Goal: Check status: Verify the current state of an ongoing process or item

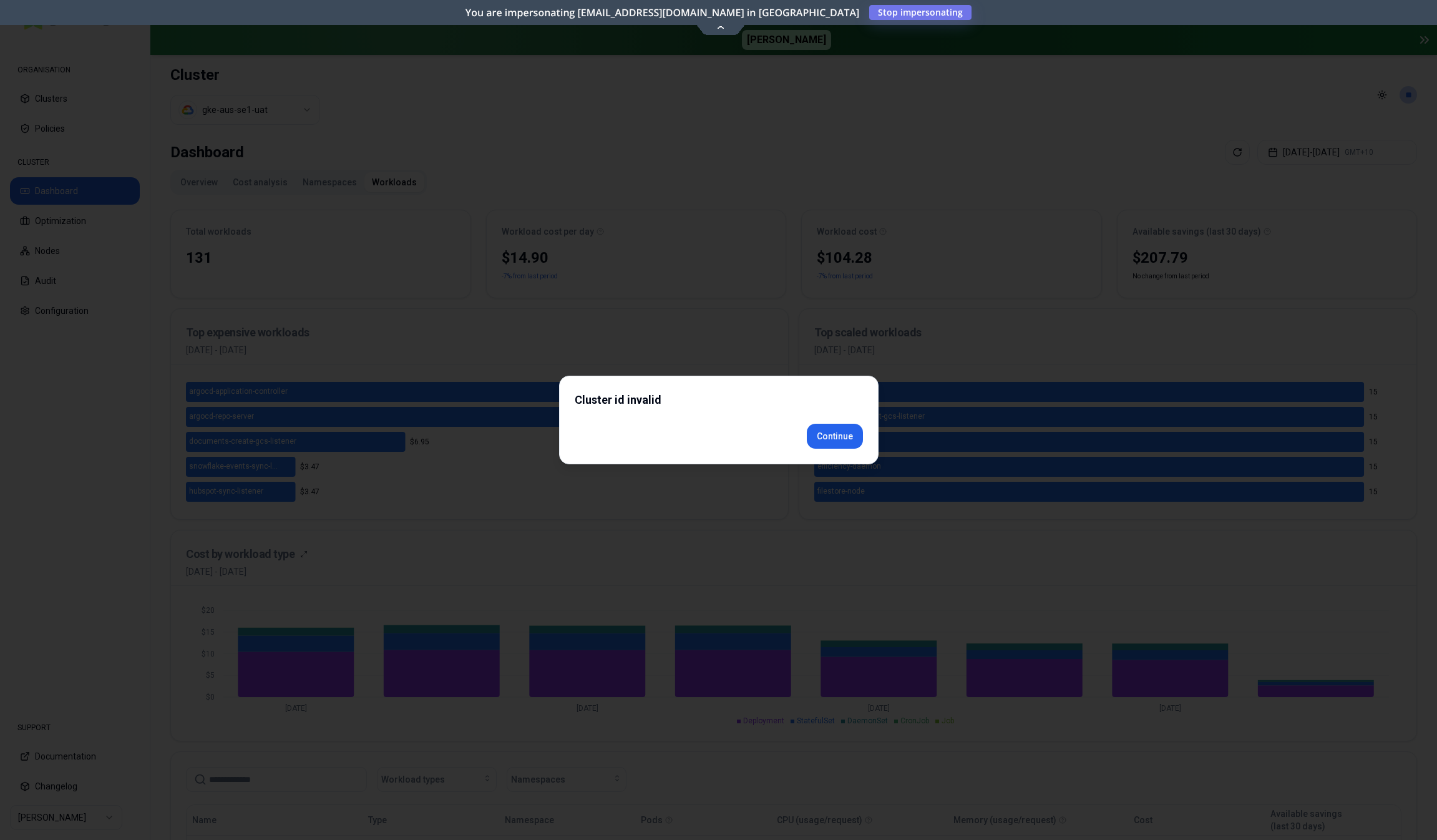
click at [829, 454] on div "Cluster id invalid Continue" at bounding box center [719, 420] width 319 height 89
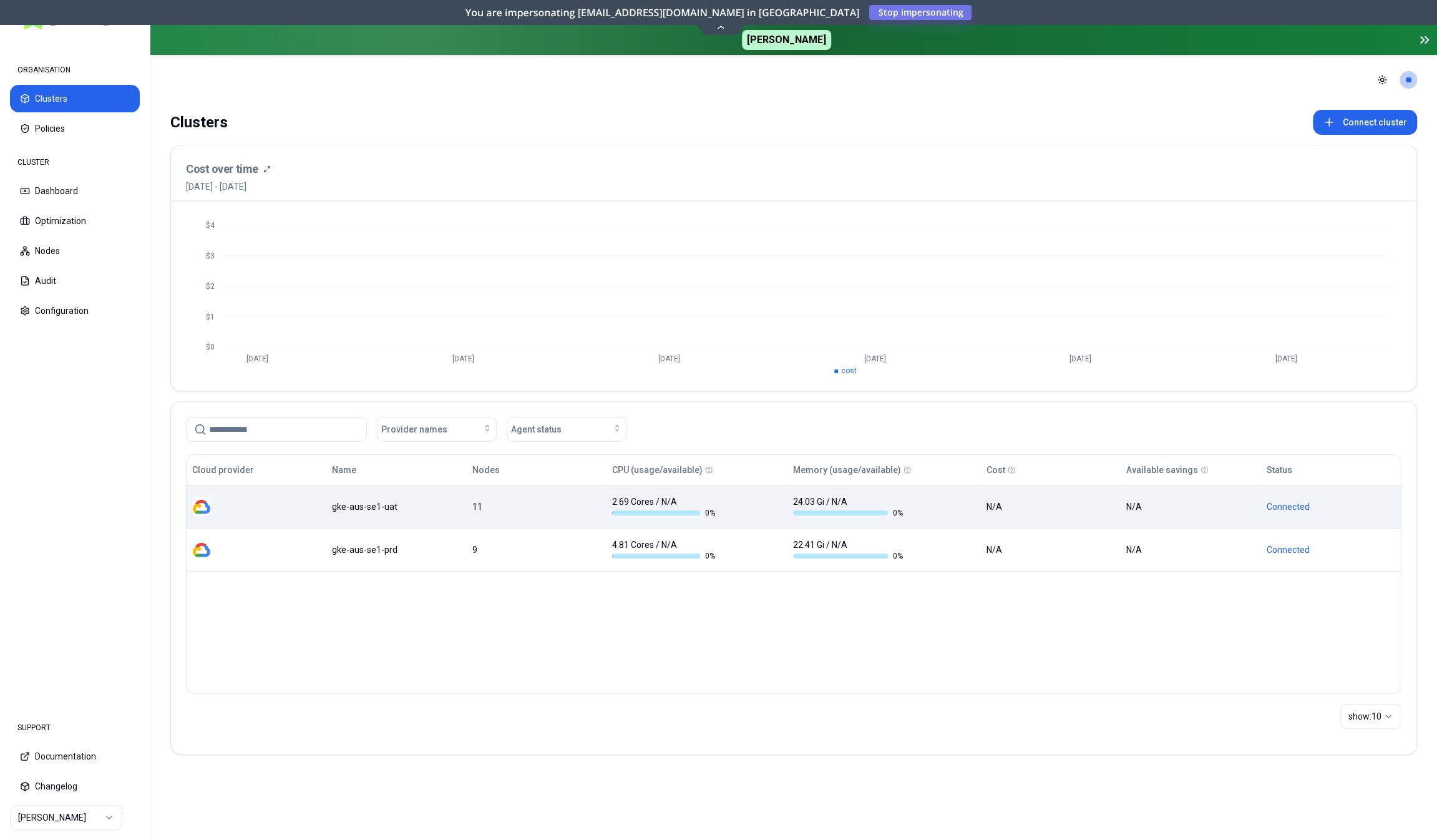
click at [377, 512] on td "gke-aus-se1-uat" at bounding box center [396, 507] width 140 height 43
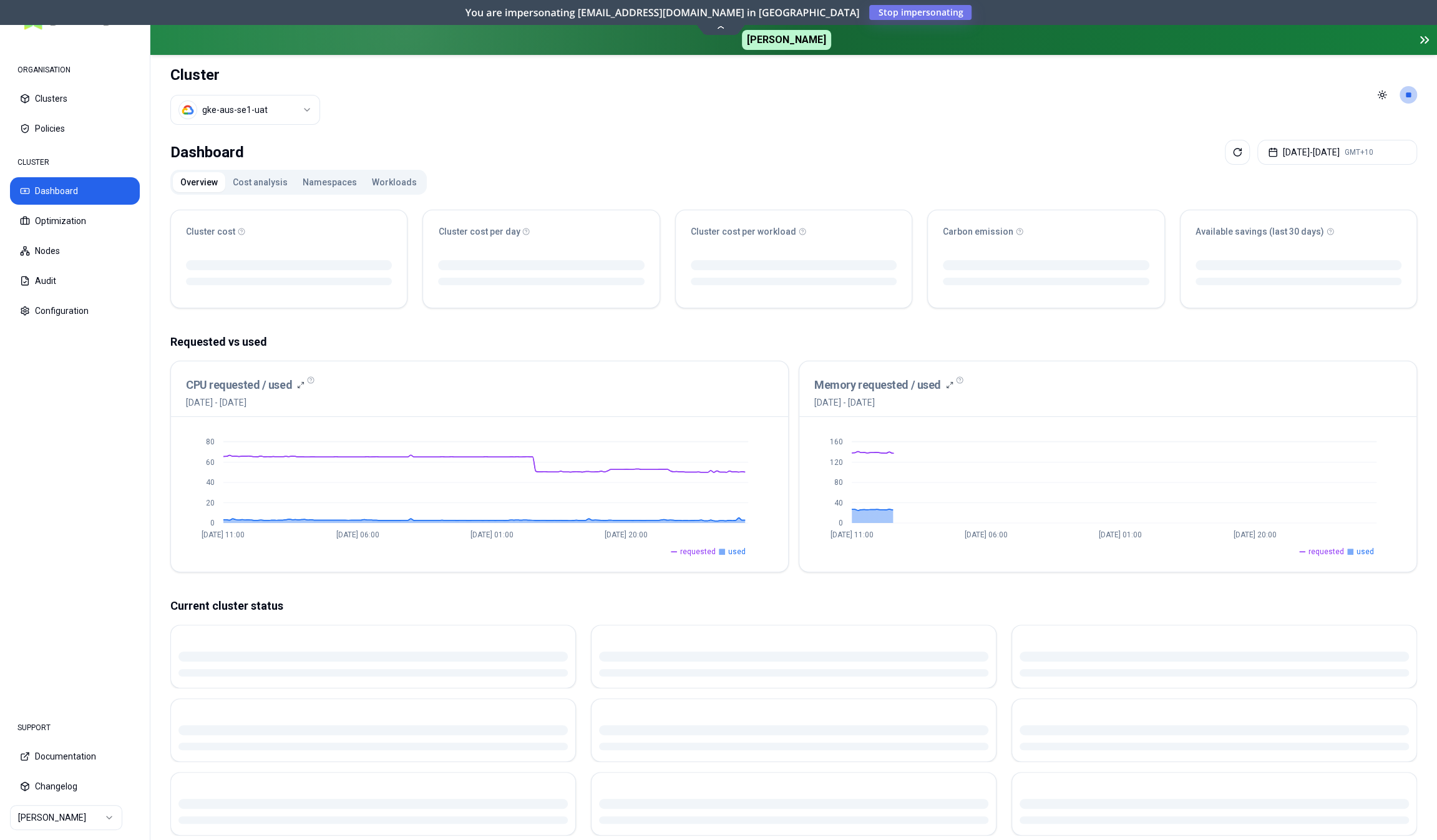
click at [322, 179] on button "Namespaces" at bounding box center [330, 182] width 69 height 20
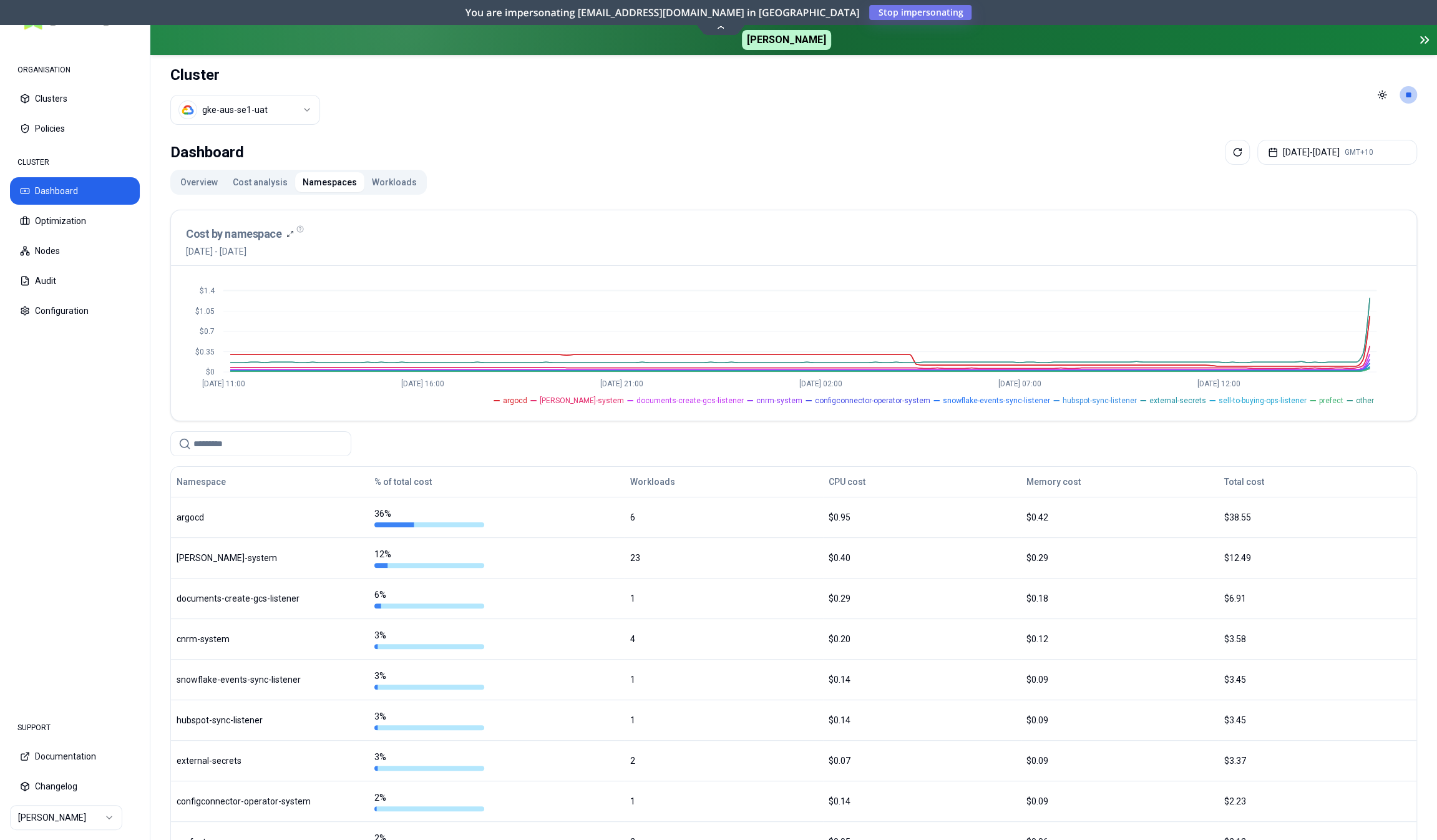
click at [395, 179] on button "Workloads" at bounding box center [394, 182] width 60 height 20
